Goal: Navigation & Orientation: Find specific page/section

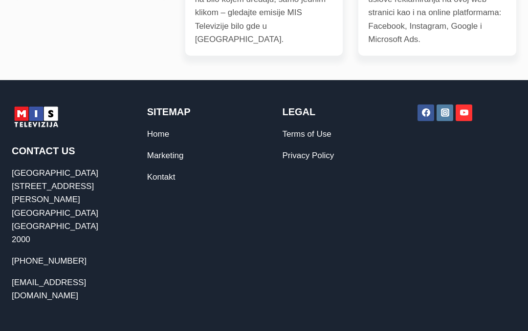
scroll to position [517, 0]
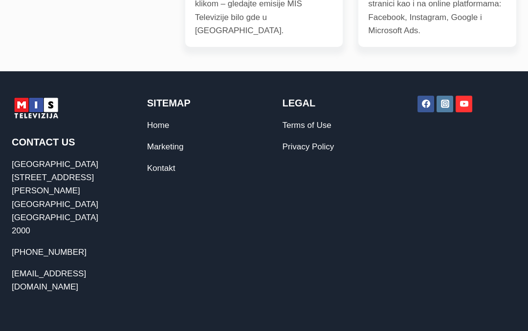
click at [62, 269] on link "[EMAIL_ADDRESS][DOMAIN_NAME]" at bounding box center [49, 280] width 74 height 22
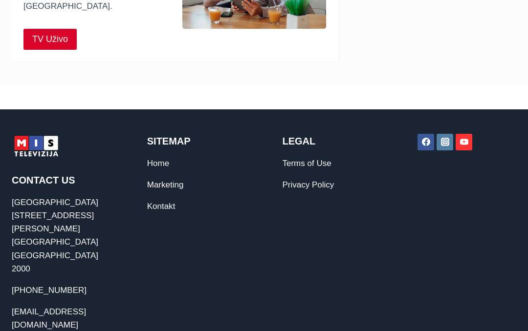
scroll to position [402, 0]
click at [50, 32] on span "TV Uživo" at bounding box center [50, 39] width 36 height 14
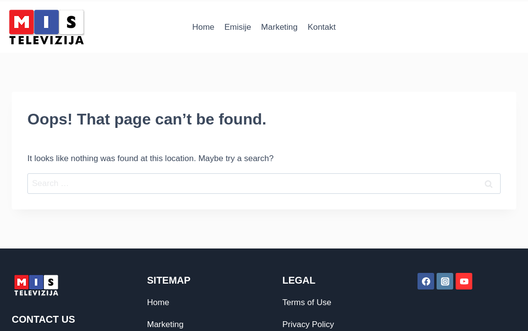
scroll to position [2, 0]
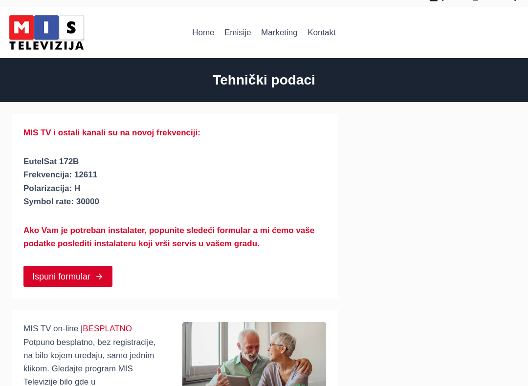
scroll to position [13, 0]
click at [321, 33] on link "Kontakt" at bounding box center [321, 32] width 38 height 23
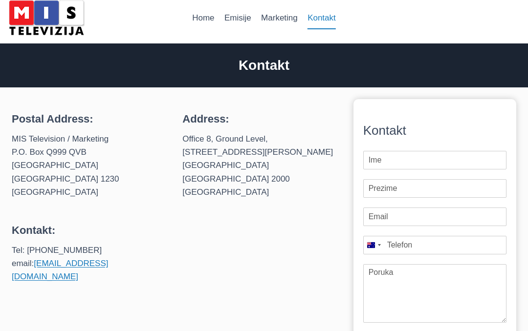
scroll to position [26, 0]
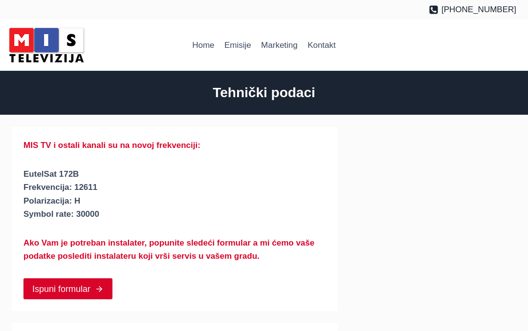
click at [204, 46] on link "Home" at bounding box center [203, 45] width 32 height 23
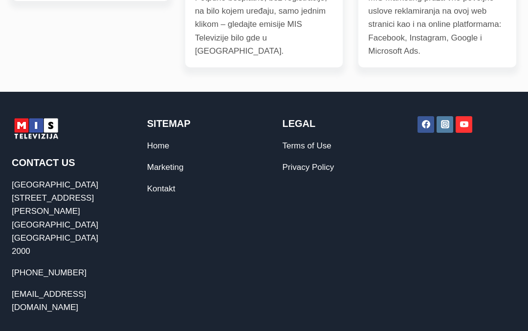
scroll to position [517, 0]
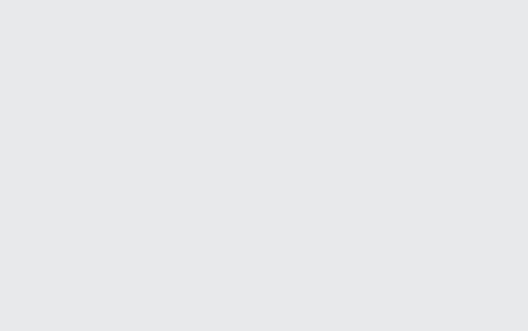
scroll to position [1754, 0]
